Goal: Register for event/course

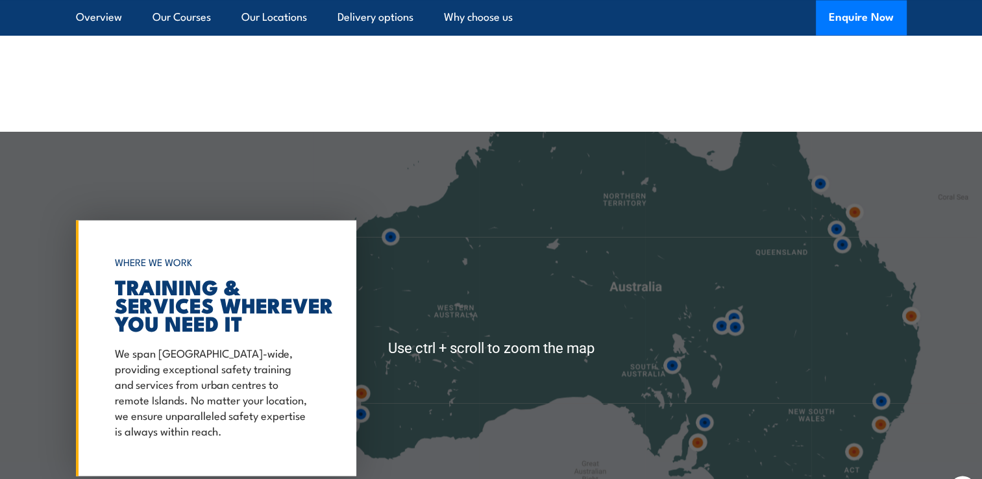
scroll to position [2337, 0]
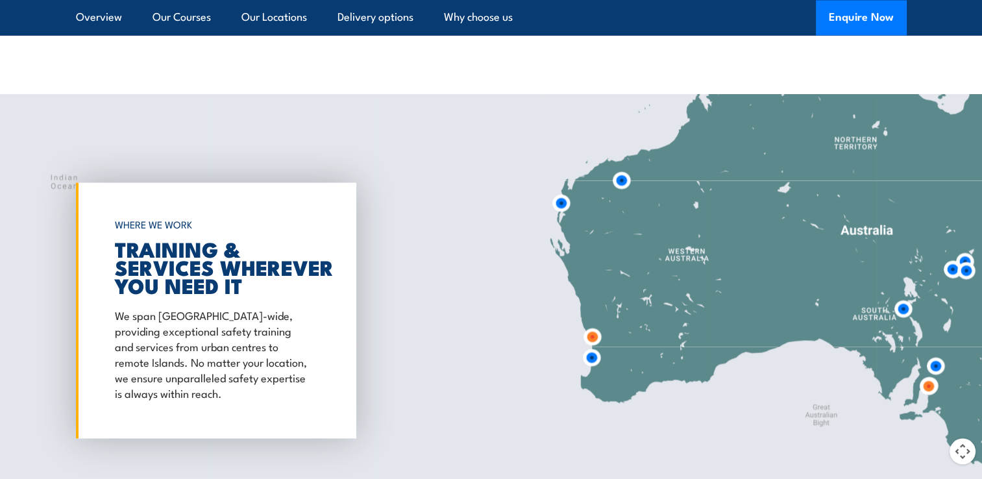
drag, startPoint x: 419, startPoint y: 268, endPoint x: 604, endPoint y: 230, distance: 189.6
click at [615, 214] on div at bounding box center [491, 310] width 982 height 432
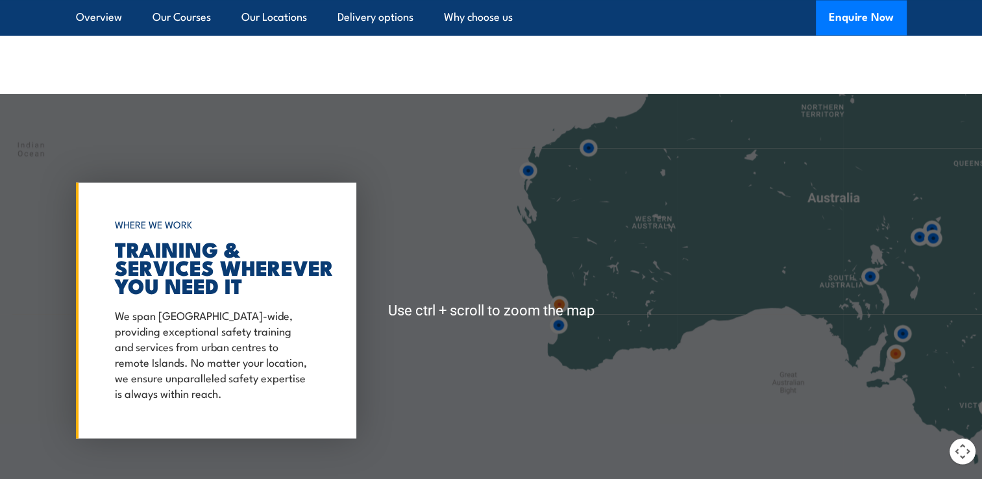
click at [623, 318] on div at bounding box center [491, 310] width 982 height 432
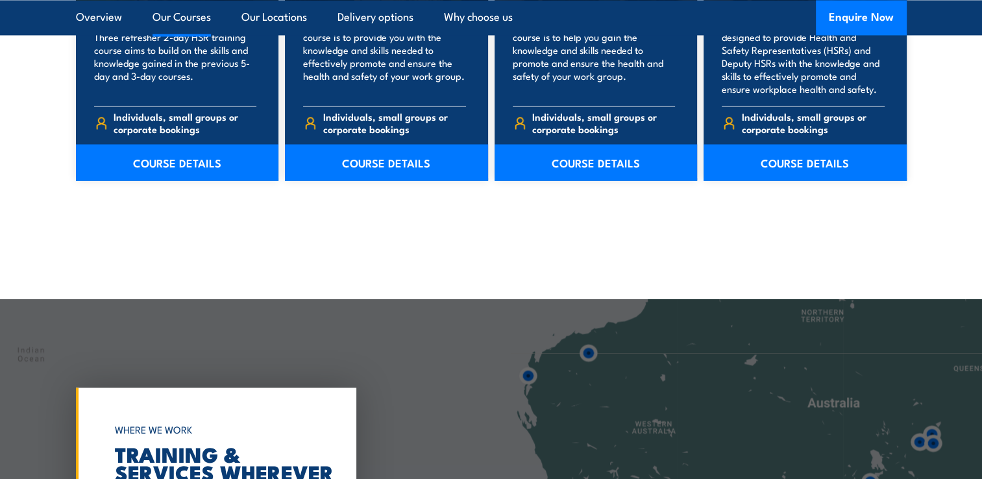
scroll to position [2467, 0]
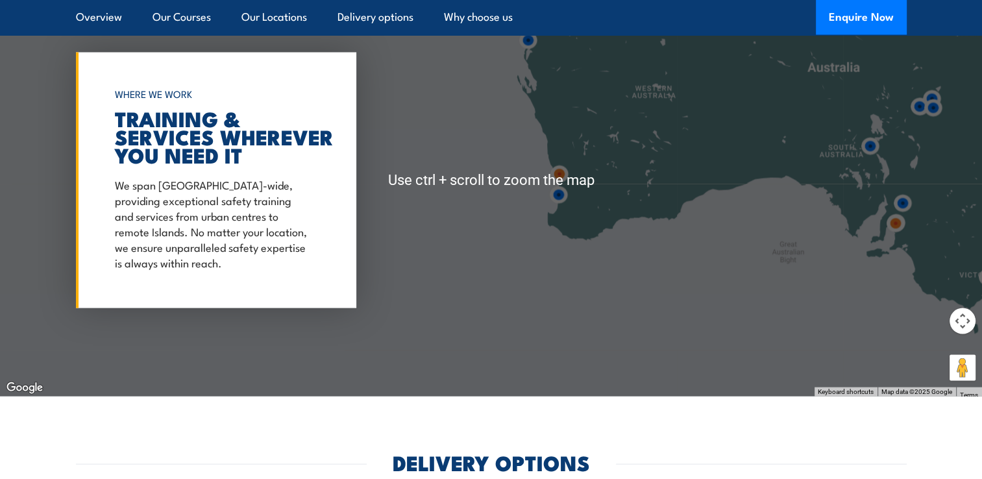
click at [962, 321] on button "Map camera controls" at bounding box center [963, 321] width 26 height 26
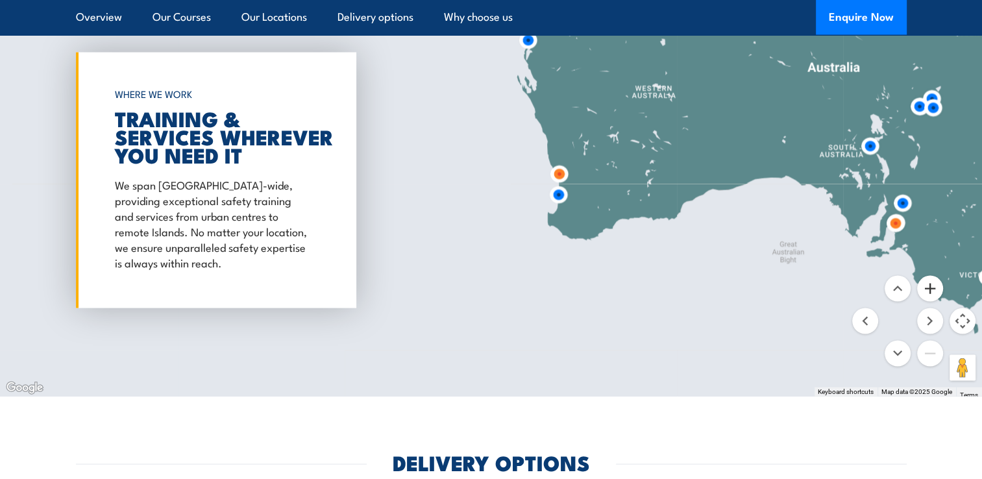
click at [928, 291] on button "Zoom in" at bounding box center [930, 289] width 26 height 26
click at [927, 292] on button "Zoom in" at bounding box center [930, 289] width 26 height 26
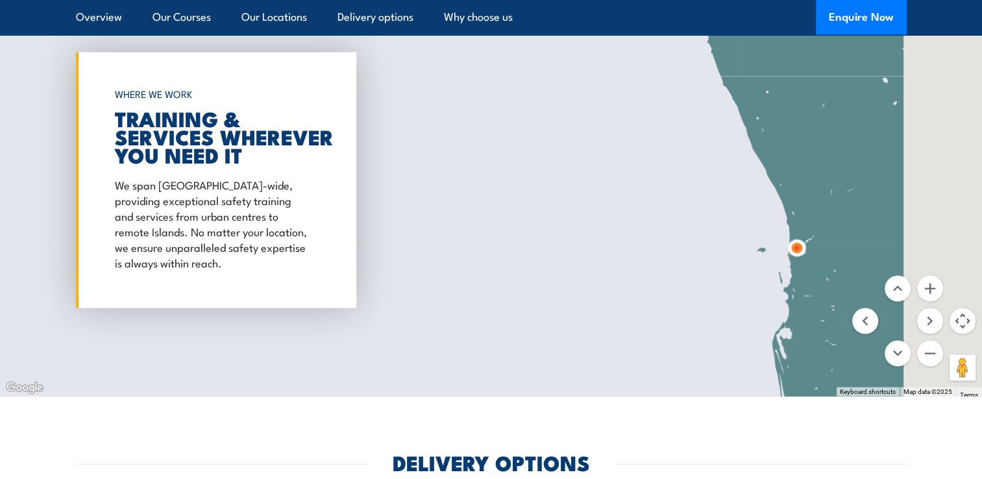
drag, startPoint x: 821, startPoint y: 195, endPoint x: 452, endPoint y: 198, distance: 368.8
click at [419, 190] on div at bounding box center [491, 180] width 982 height 432
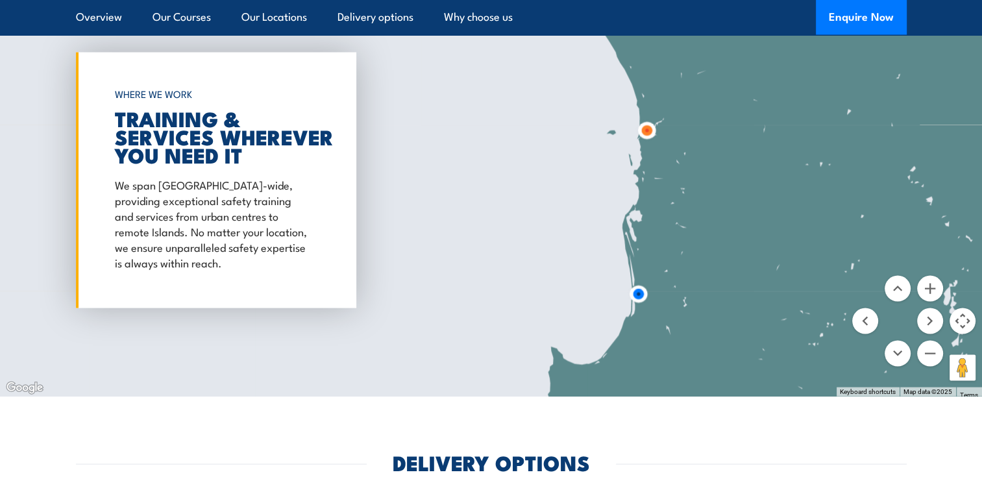
drag, startPoint x: 664, startPoint y: 321, endPoint x: 650, endPoint y: 299, distance: 26.5
click at [650, 184] on div at bounding box center [491, 180] width 982 height 432
click at [647, 128] on img at bounding box center [647, 128] width 24 height 24
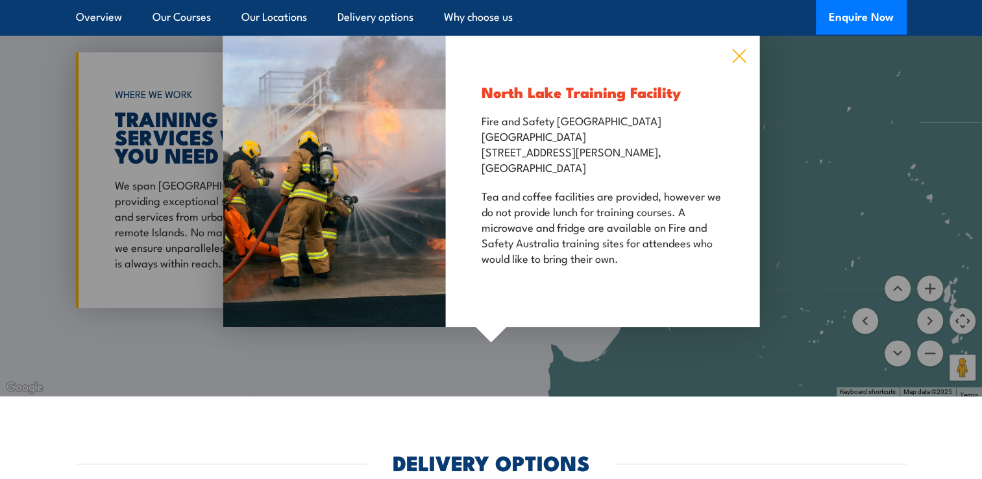
click at [742, 54] on icon at bounding box center [739, 56] width 15 height 14
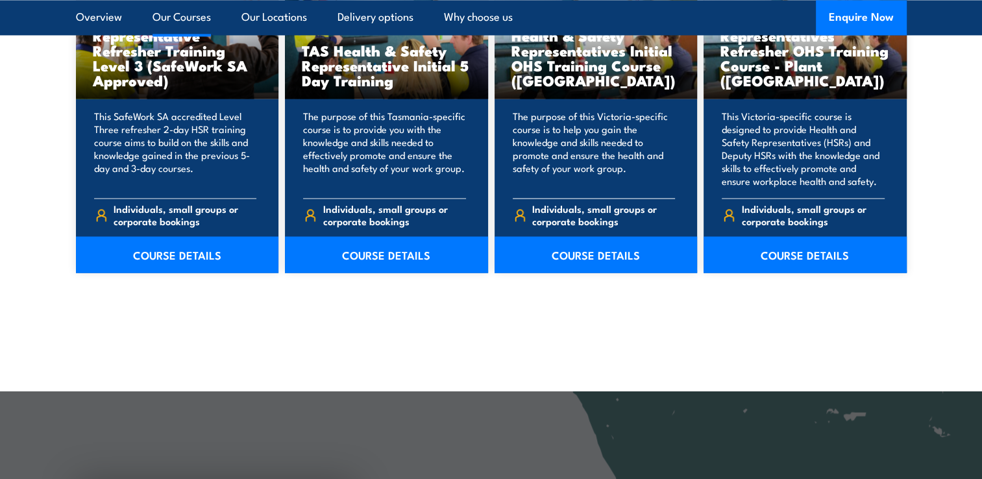
scroll to position [1948, 0]
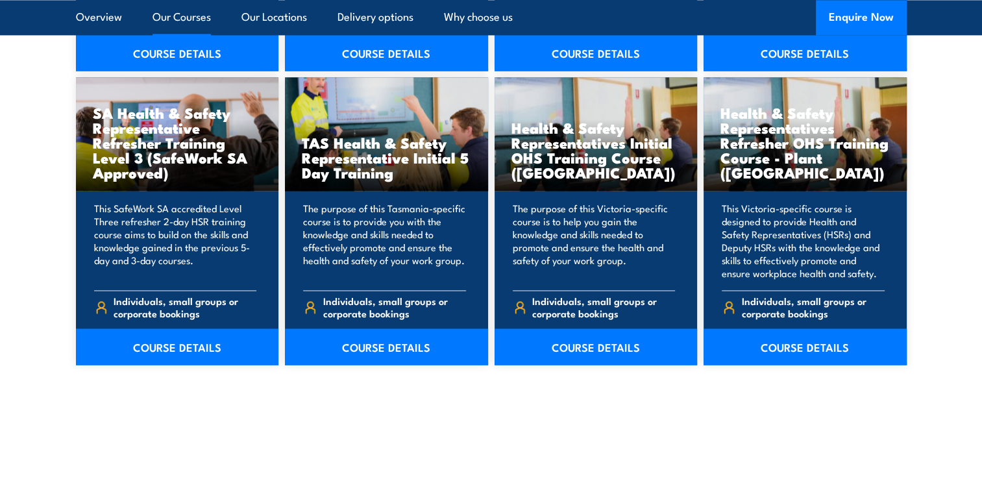
click at [179, 18] on link "Our Courses" at bounding box center [182, 17] width 58 height 34
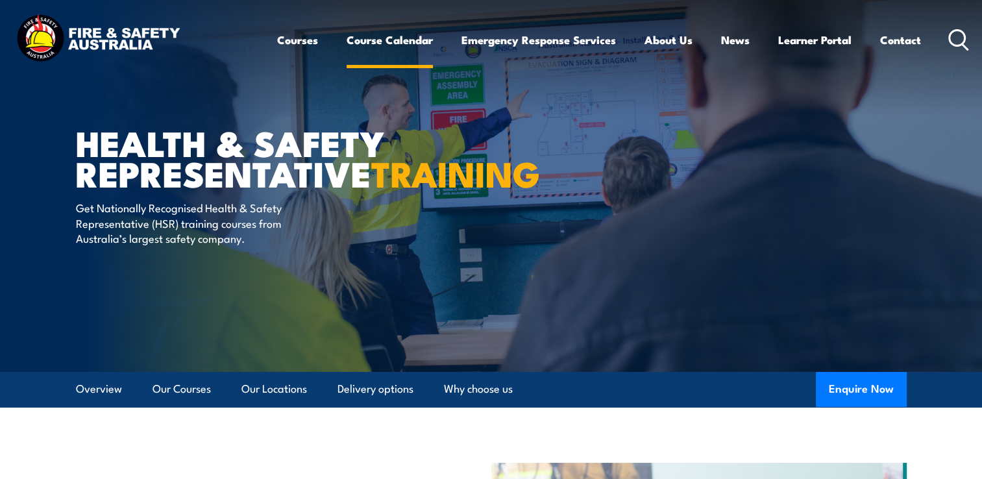
click at [403, 43] on link "Course Calendar" at bounding box center [390, 40] width 86 height 34
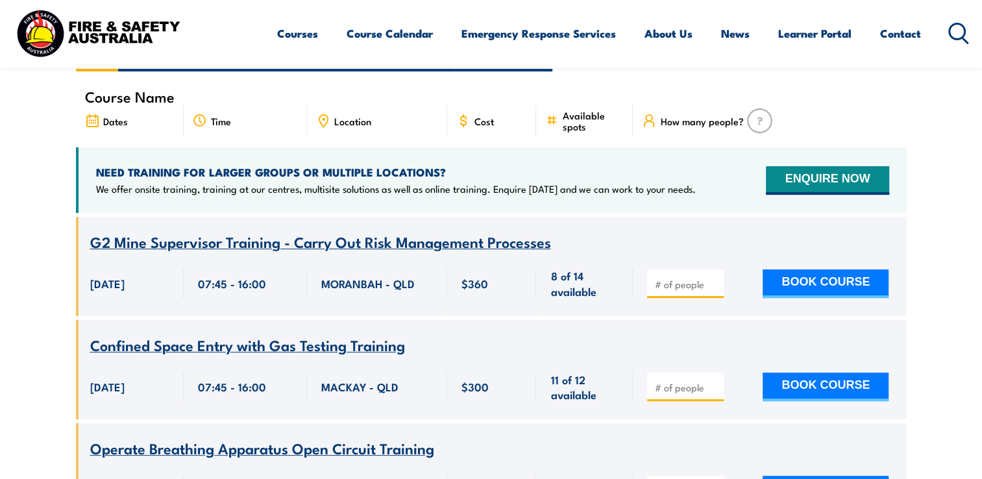
click at [360, 116] on span "Location" at bounding box center [352, 121] width 37 height 11
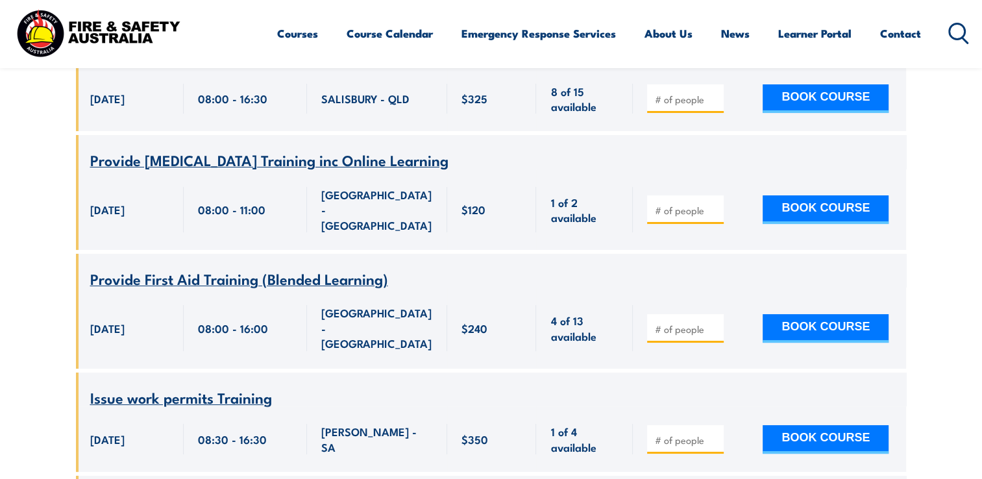
scroll to position [4934, 0]
